Goal: Task Accomplishment & Management: Manage account settings

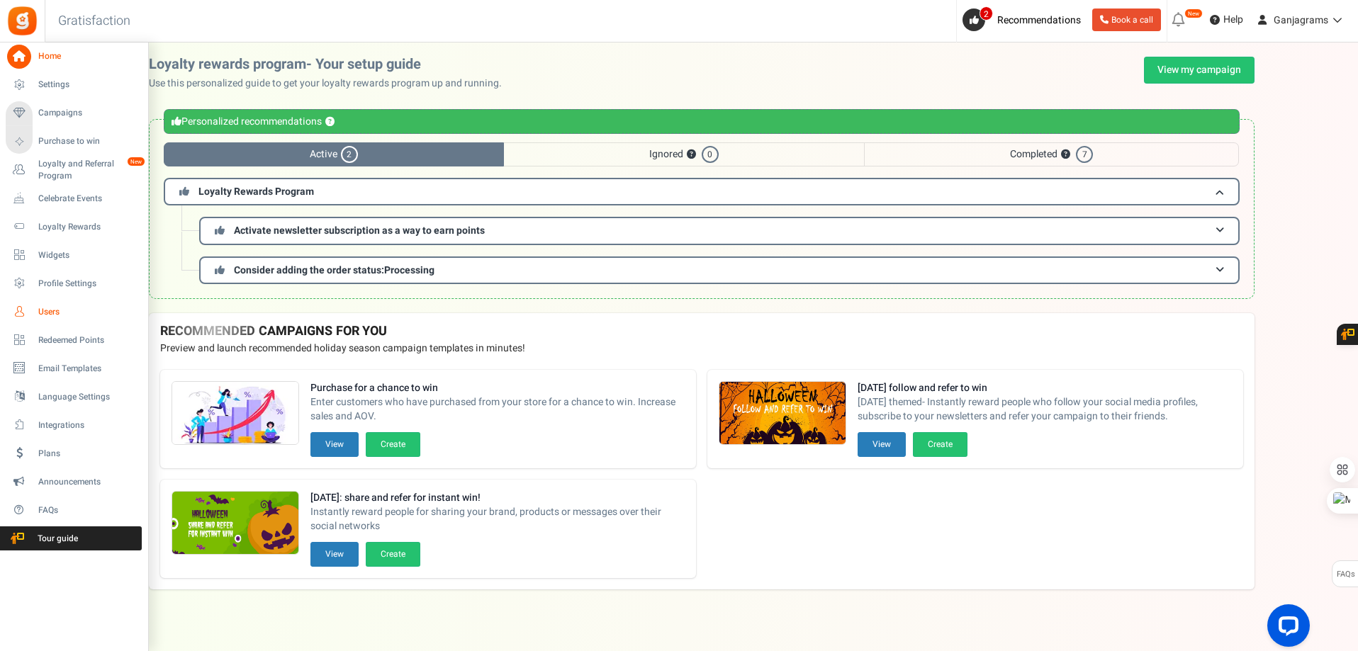
click at [56, 309] on span "Users" at bounding box center [87, 312] width 99 height 12
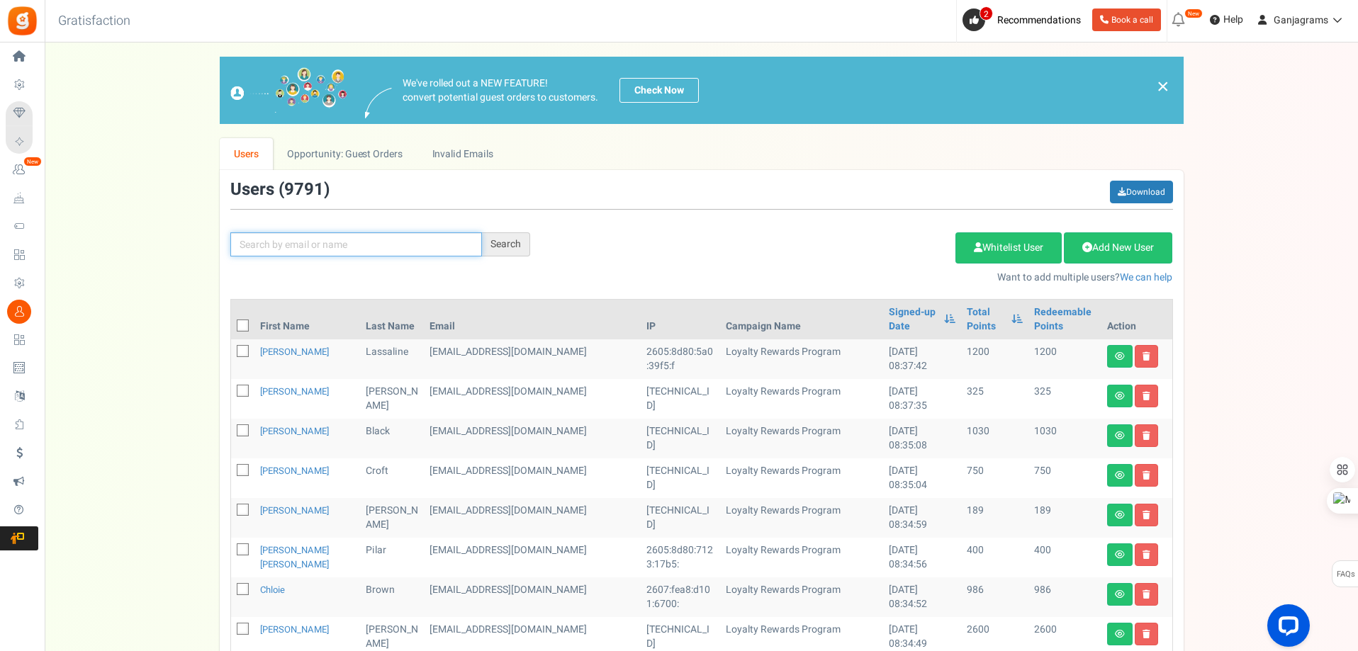
click at [357, 247] on input "text" at bounding box center [356, 244] width 252 height 24
paste input "[PERSON_NAME][EMAIL_ADDRESS][DOMAIN_NAME]"
type input "[PERSON_NAME][EMAIL_ADDRESS][DOMAIN_NAME]"
click at [494, 245] on div "Search" at bounding box center [506, 244] width 48 height 24
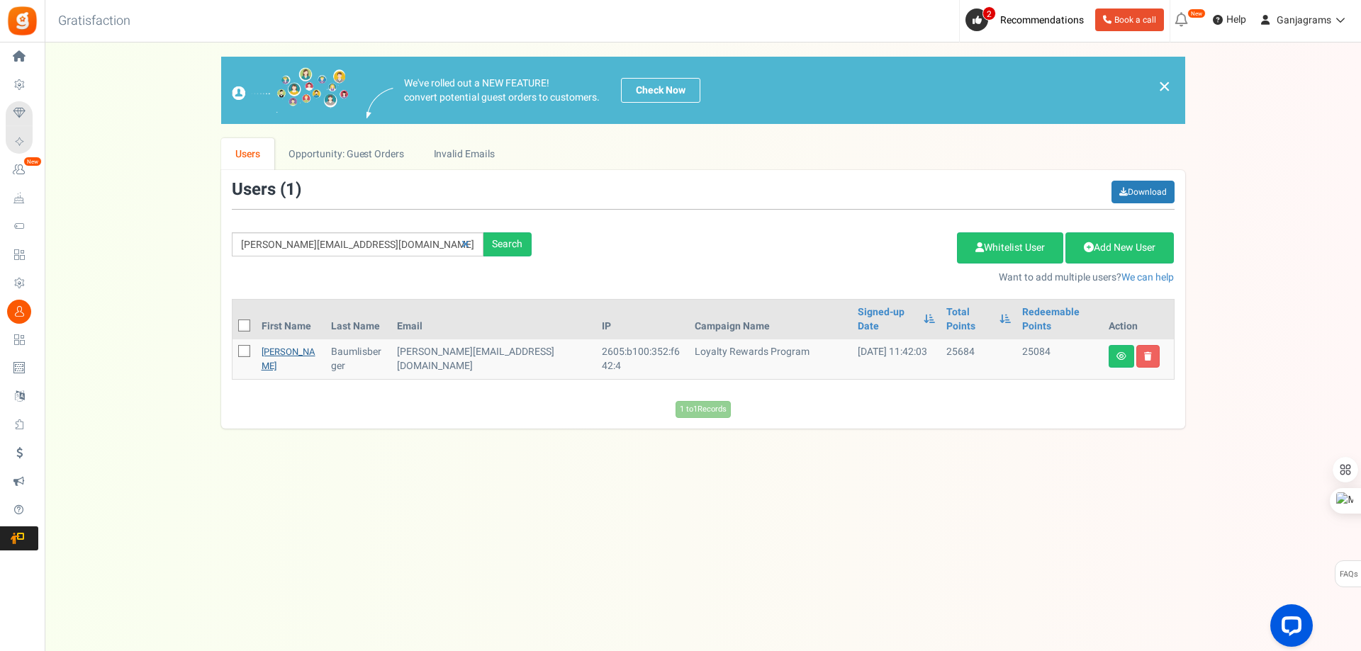
click at [276, 345] on link "[PERSON_NAME]" at bounding box center [288, 359] width 54 height 28
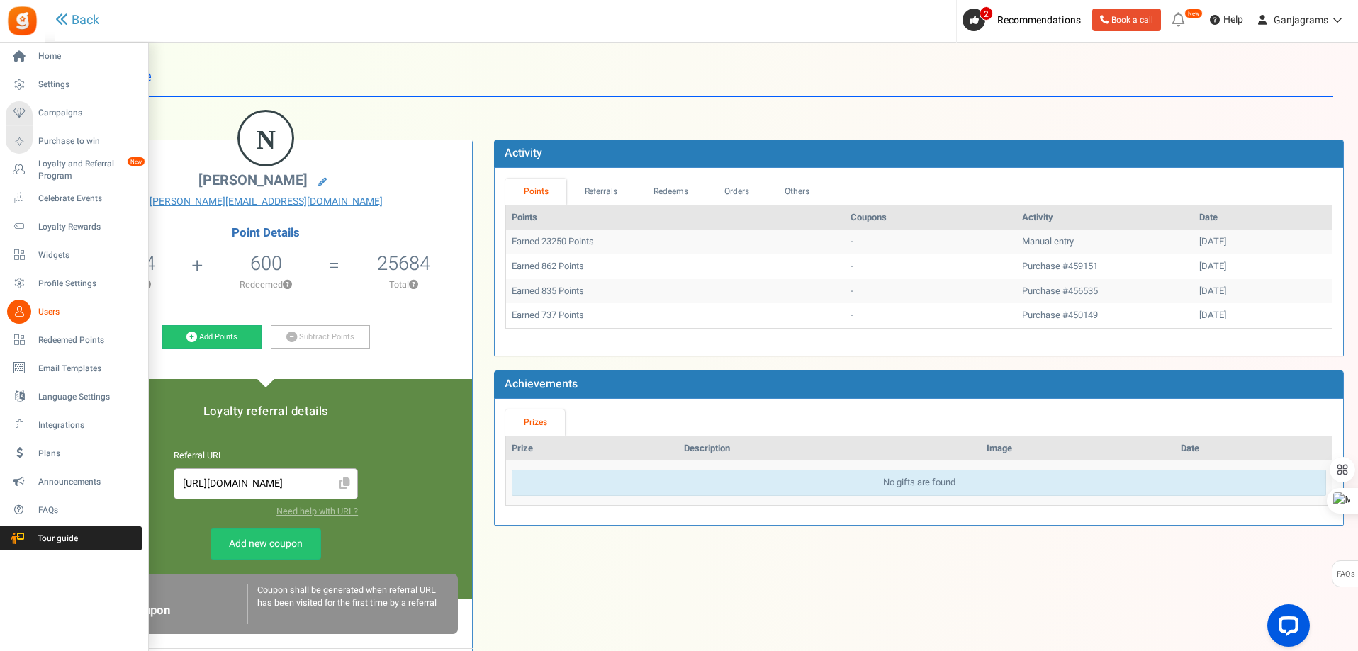
click at [47, 309] on span "Users" at bounding box center [87, 312] width 99 height 12
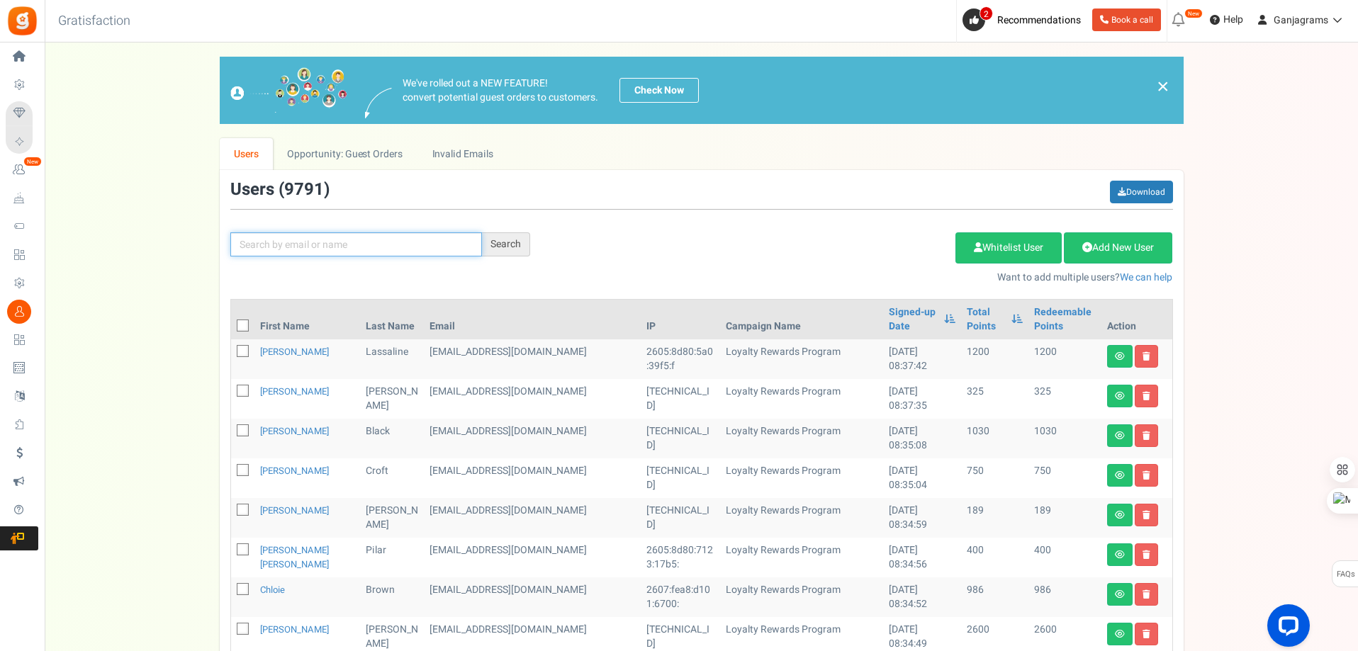
click at [294, 252] on input "text" at bounding box center [356, 244] width 252 height 24
paste input "[EMAIL_ADDRESS][DOMAIN_NAME]"
type input "[EMAIL_ADDRESS][DOMAIN_NAME]"
click at [490, 245] on div "Search" at bounding box center [506, 244] width 48 height 24
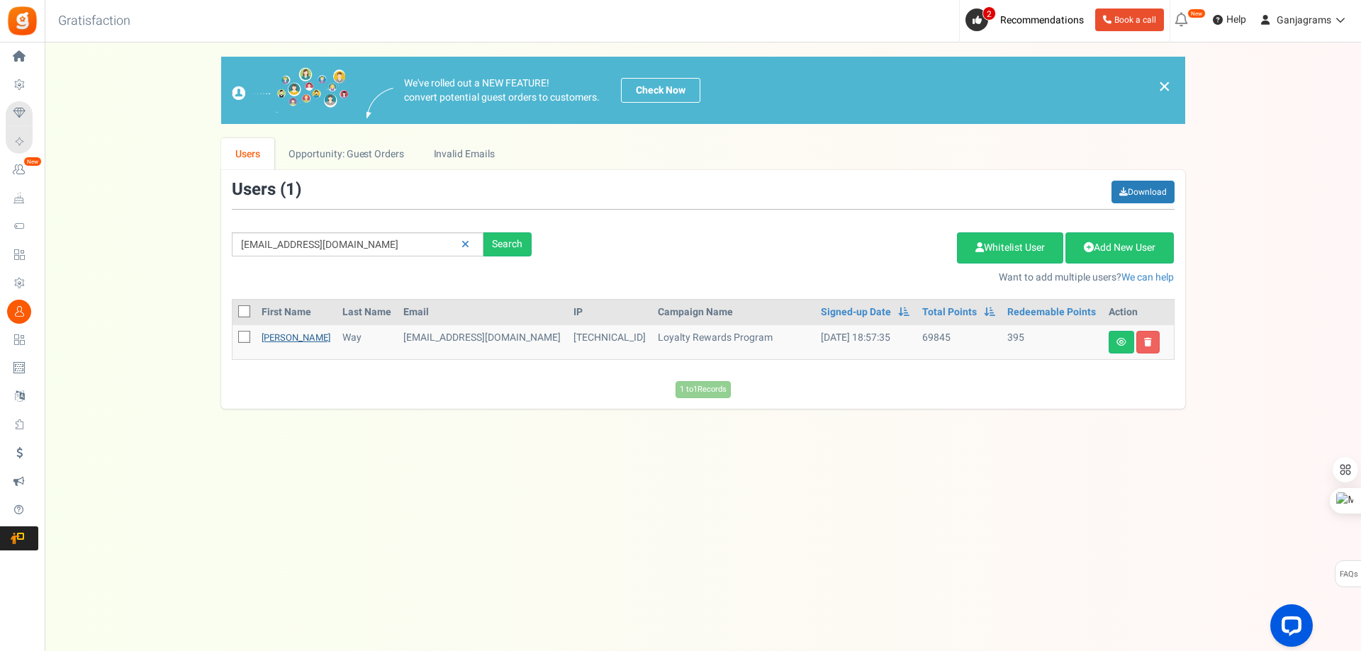
click at [280, 339] on link "[PERSON_NAME]" at bounding box center [295, 337] width 69 height 13
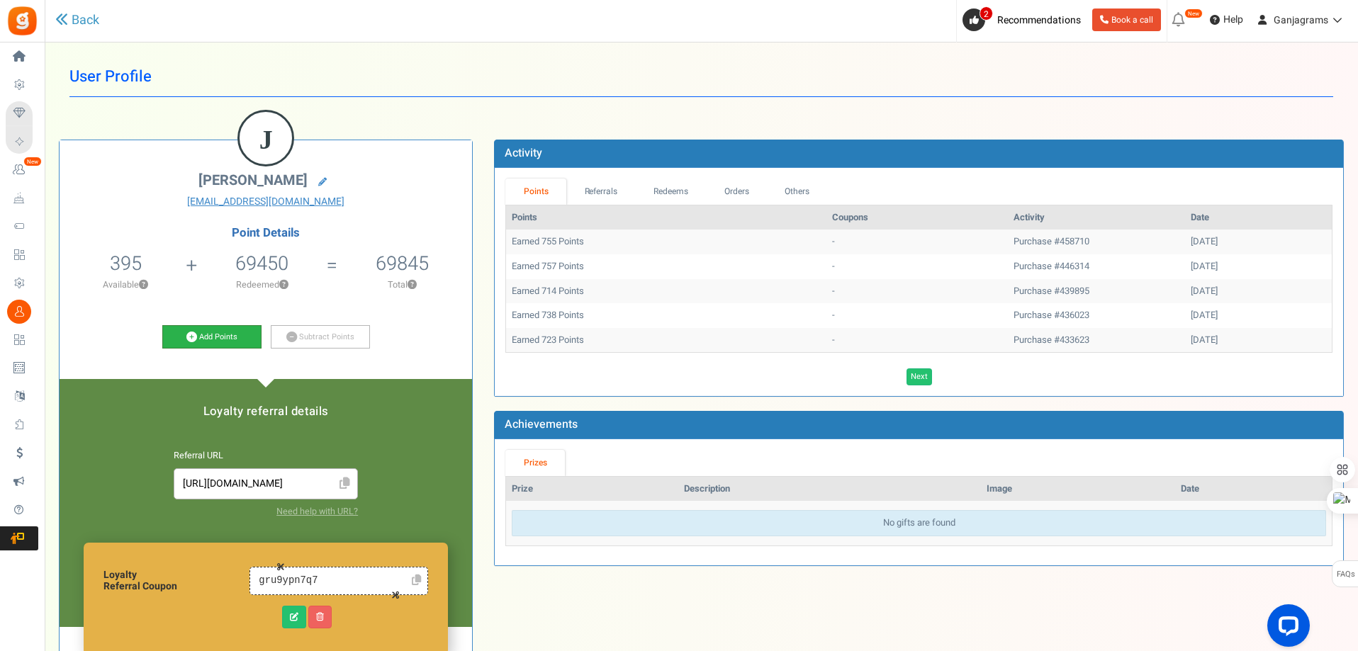
click at [200, 337] on link "Add Points" at bounding box center [211, 337] width 99 height 24
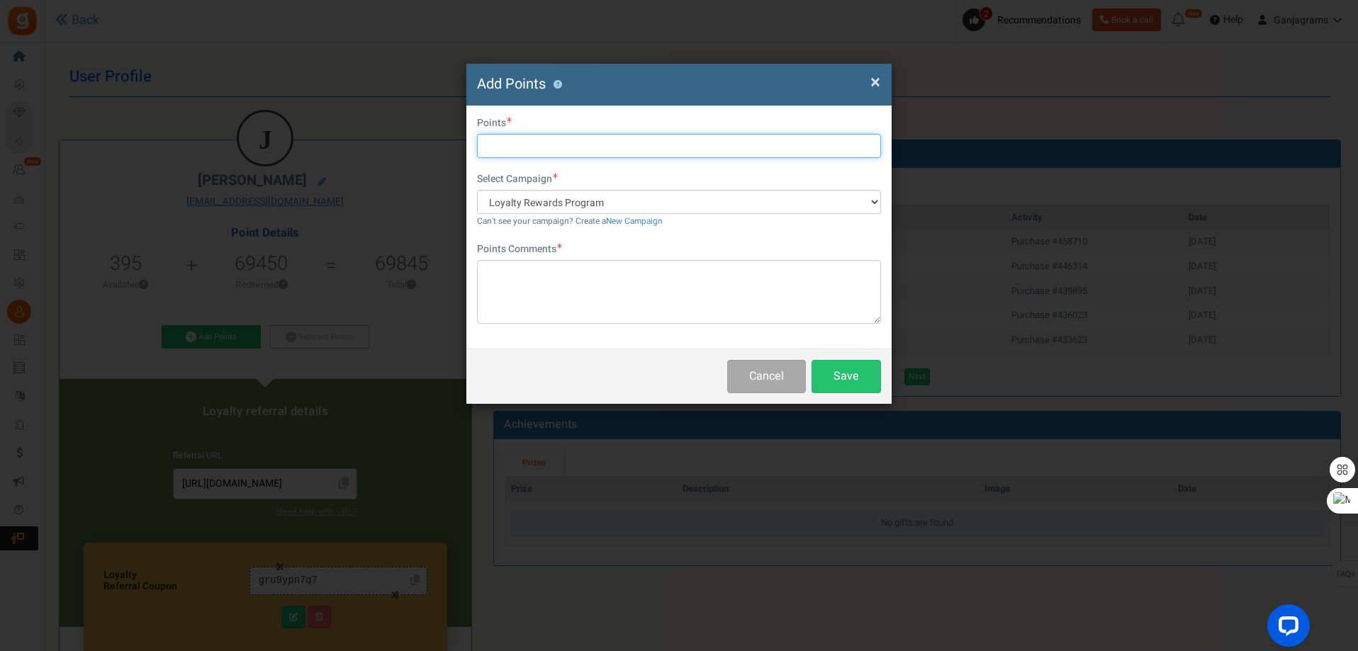
click at [513, 156] on input "text" at bounding box center [679, 146] width 404 height 24
type input "6750"
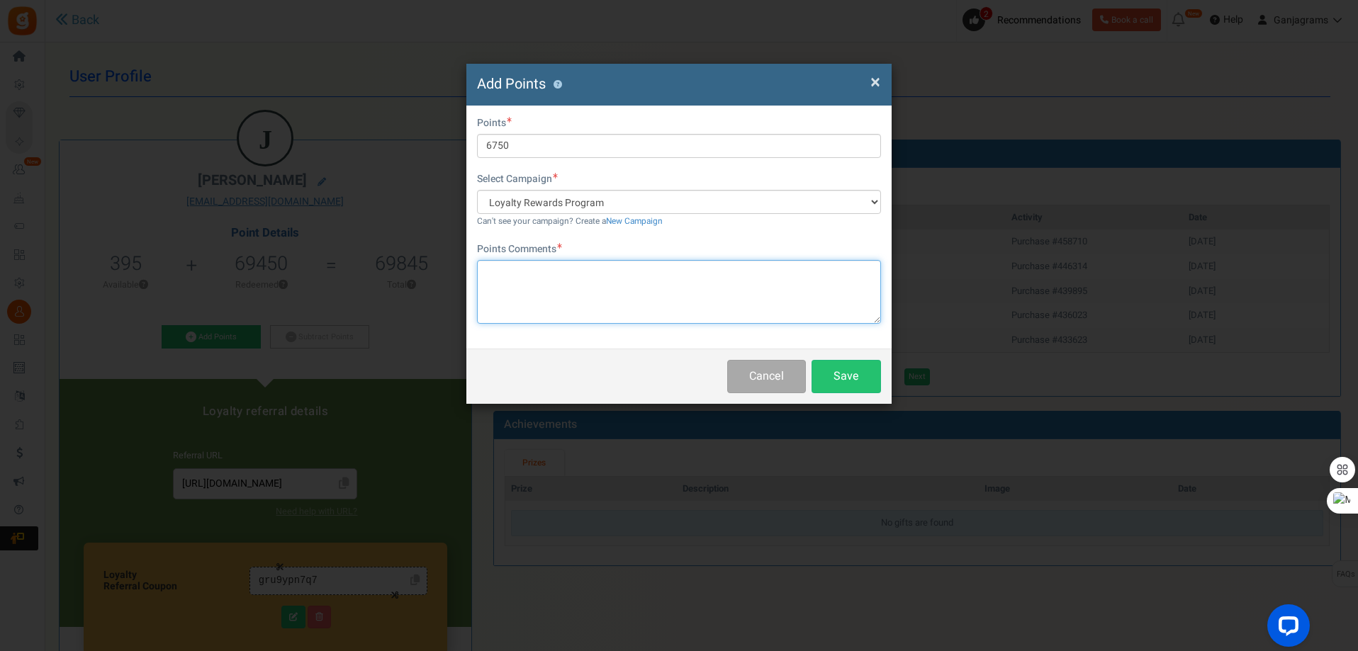
click at [518, 286] on textarea at bounding box center [679, 292] width 404 height 64
paste textarea "Order #458710"
type textarea "Order #458710 - 3 OneStop Cherry Melted"
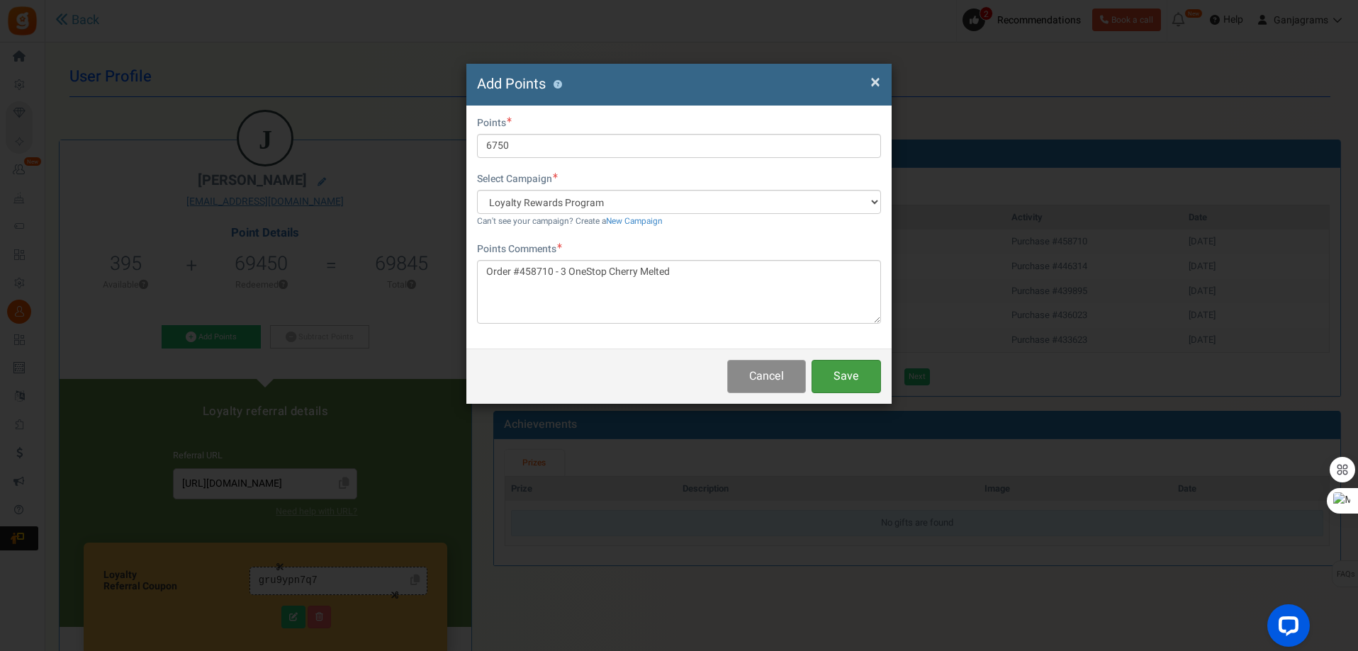
click at [857, 367] on button "Save" at bounding box center [845, 376] width 69 height 33
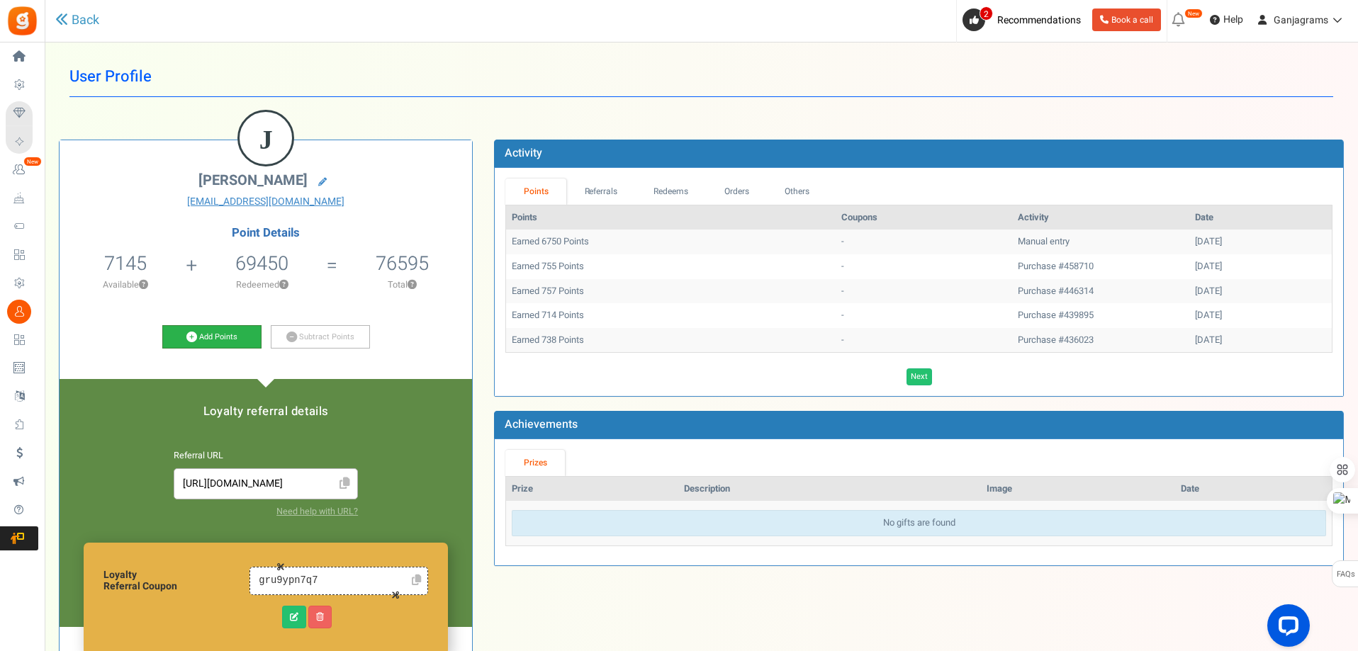
click at [218, 331] on link "Add Points" at bounding box center [211, 337] width 99 height 24
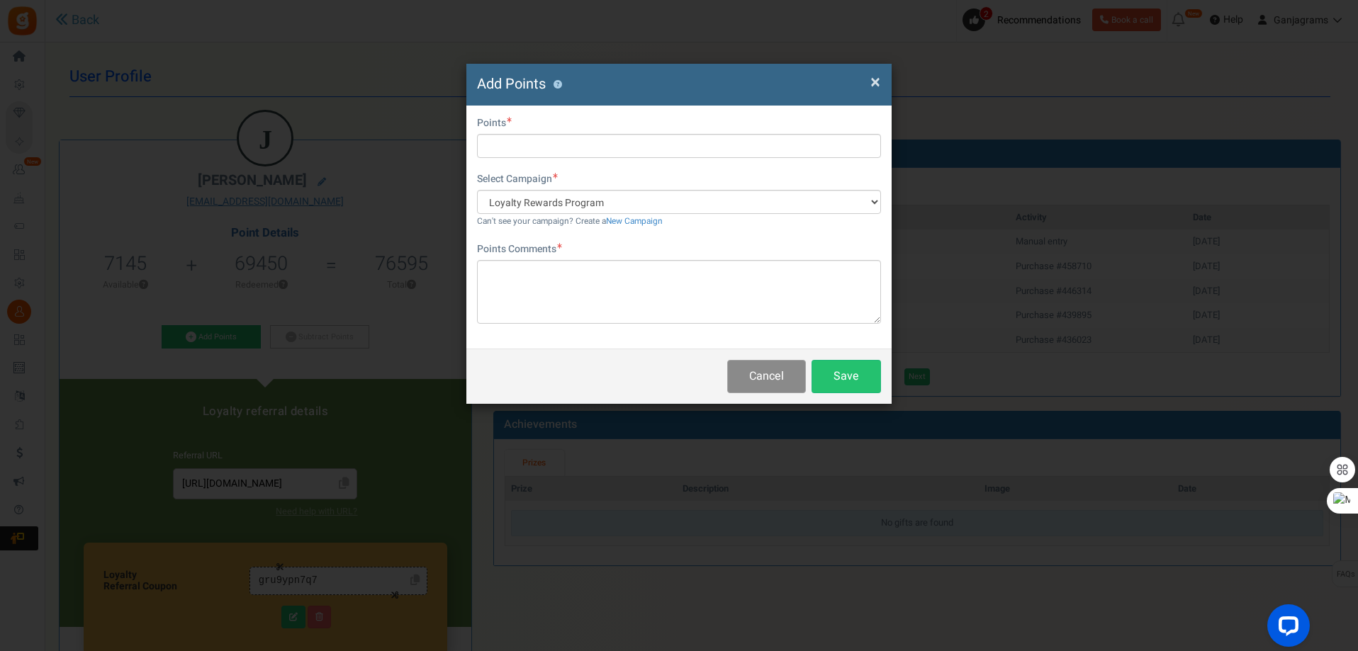
click at [765, 372] on button "Cancel" at bounding box center [766, 376] width 79 height 33
